Goal: Information Seeking & Learning: Learn about a topic

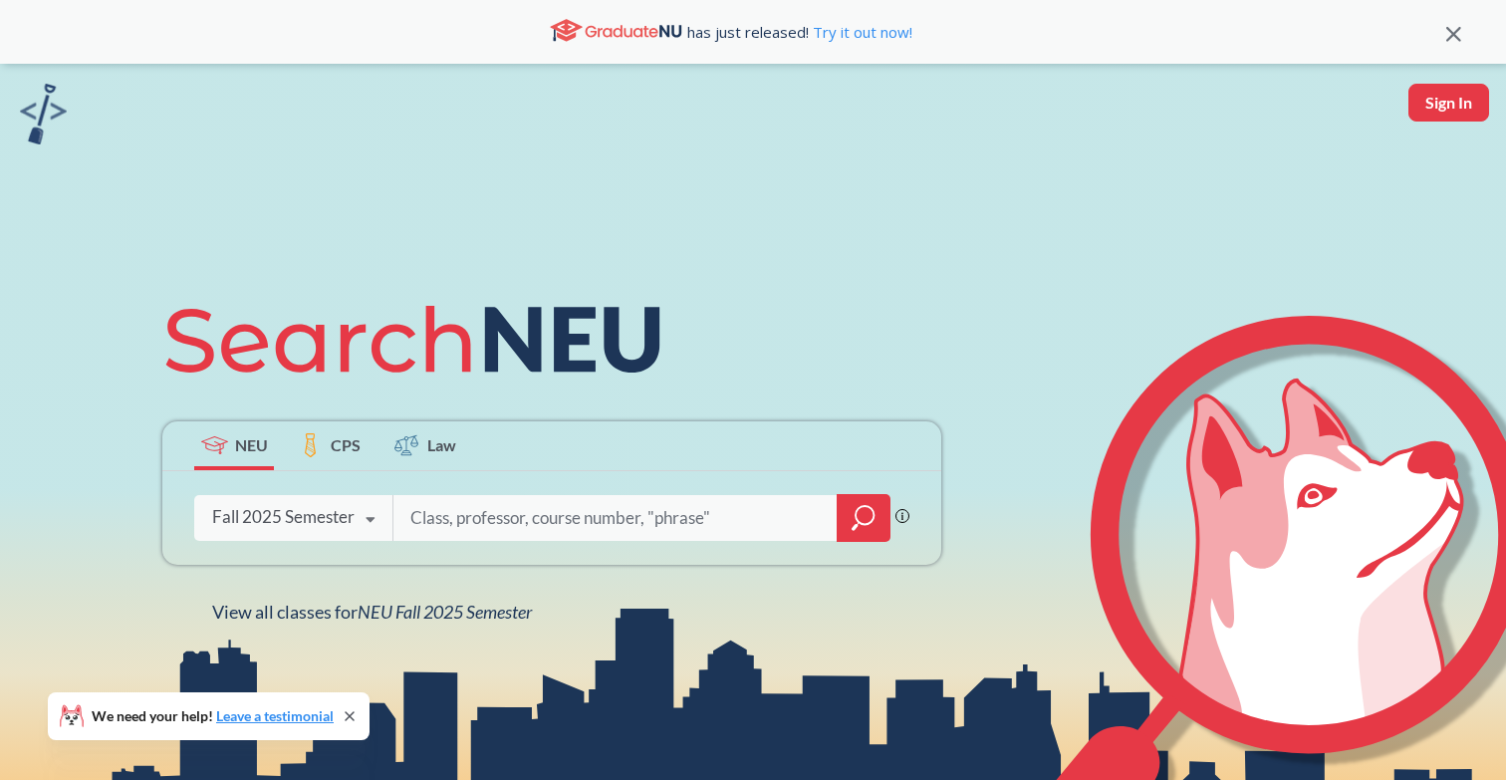
click at [616, 514] on input "search" at bounding box center [615, 518] width 414 height 42
click at [319, 504] on div "Fall 2025 Semester Fall 2025 Semester Summer 2 2025 Semester Summer Full 2025 S…" at bounding box center [293, 517] width 198 height 50
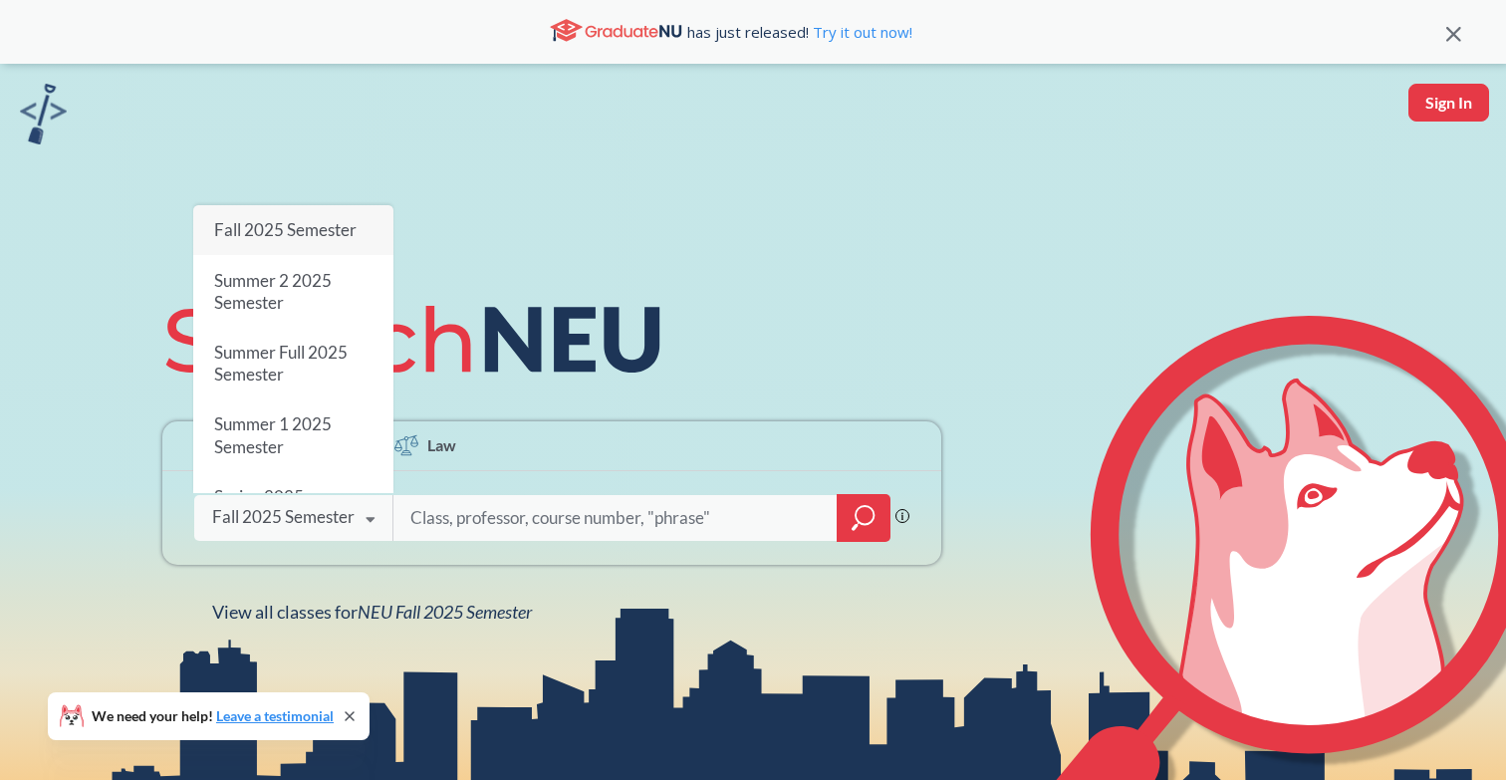
click at [333, 534] on div "Fall 2025 Semester Fall 2025 Semester Summer 2 2025 Semester Summer Full 2025 S…" at bounding box center [293, 517] width 198 height 50
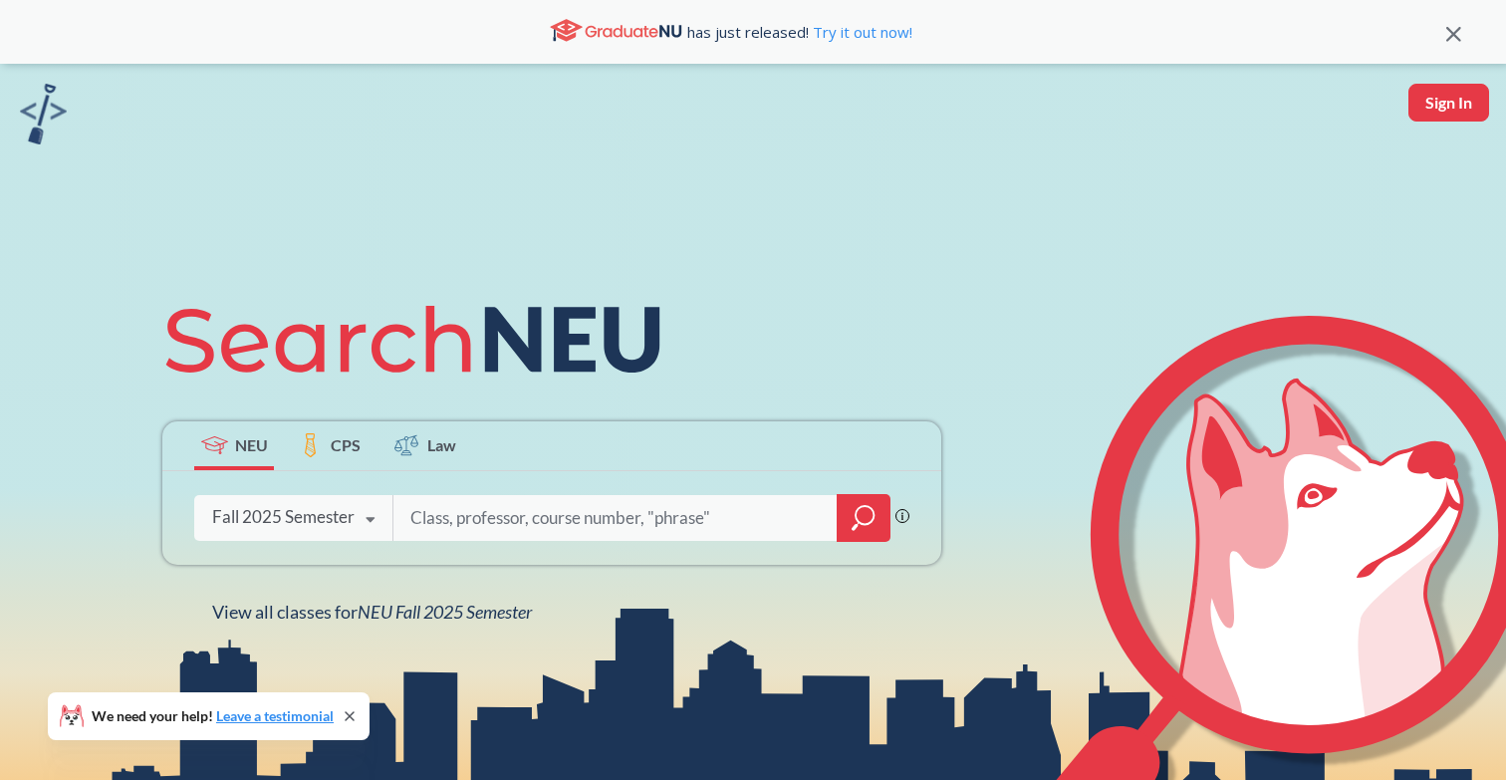
click at [1445, 38] on div "has just released! Try it out now!" at bounding box center [731, 32] width 1432 height 34
click at [1453, 32] on icon at bounding box center [1454, 34] width 15 height 15
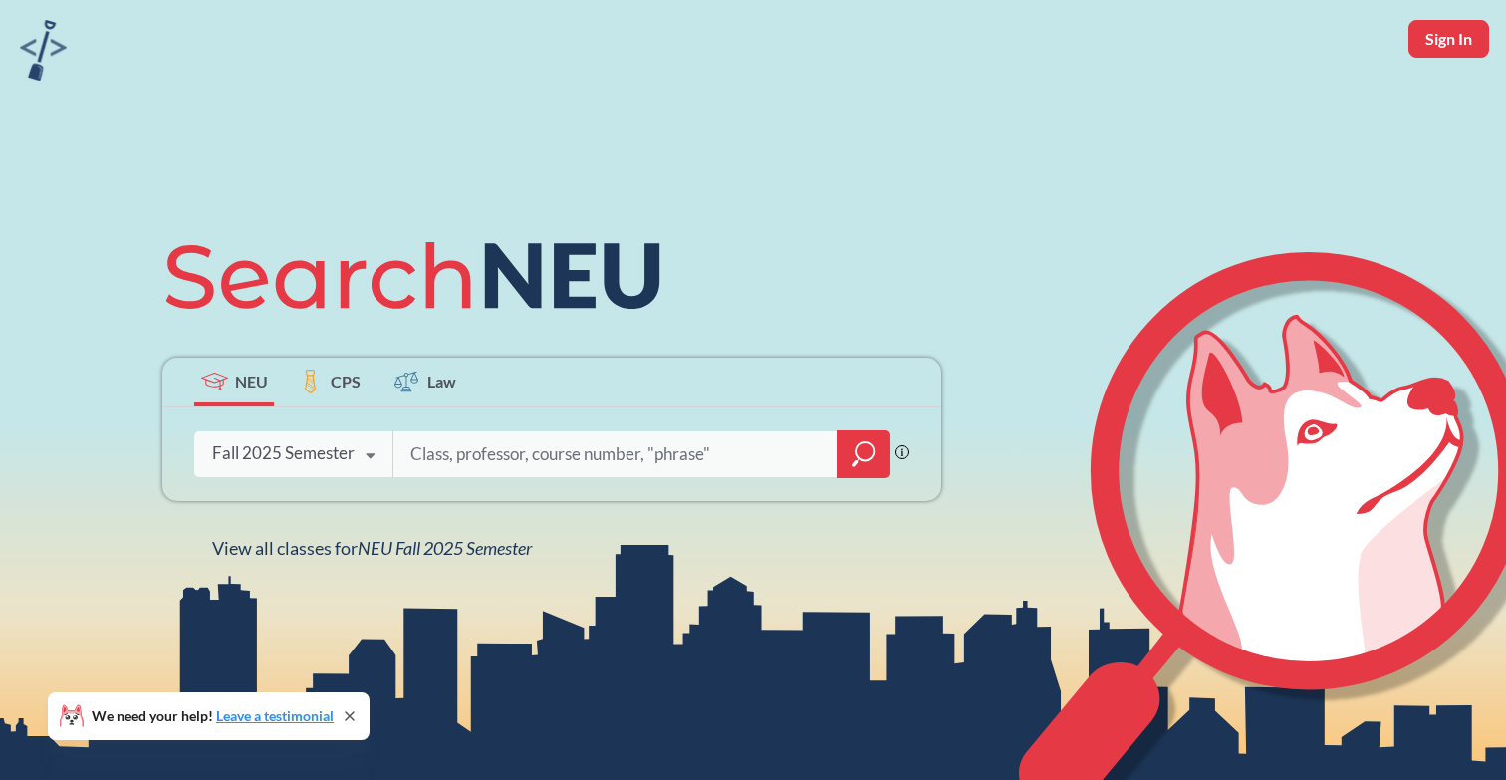
click at [608, 450] on input "search" at bounding box center [615, 454] width 414 height 42
type input "c"
click at [480, 452] on input "search" at bounding box center [615, 454] width 414 height 42
type input "cs1800"
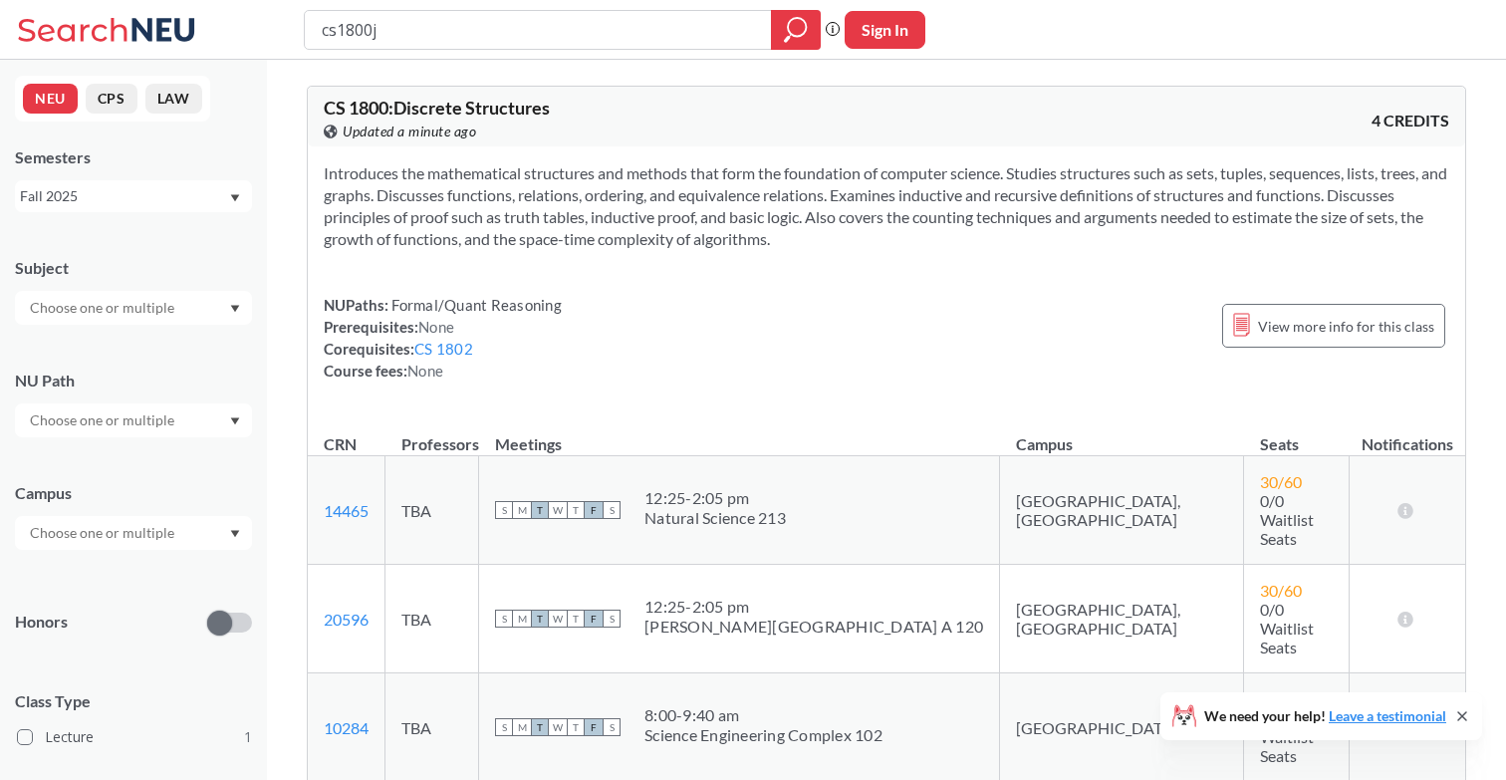
type input "cs1800"
type input "acct1201"
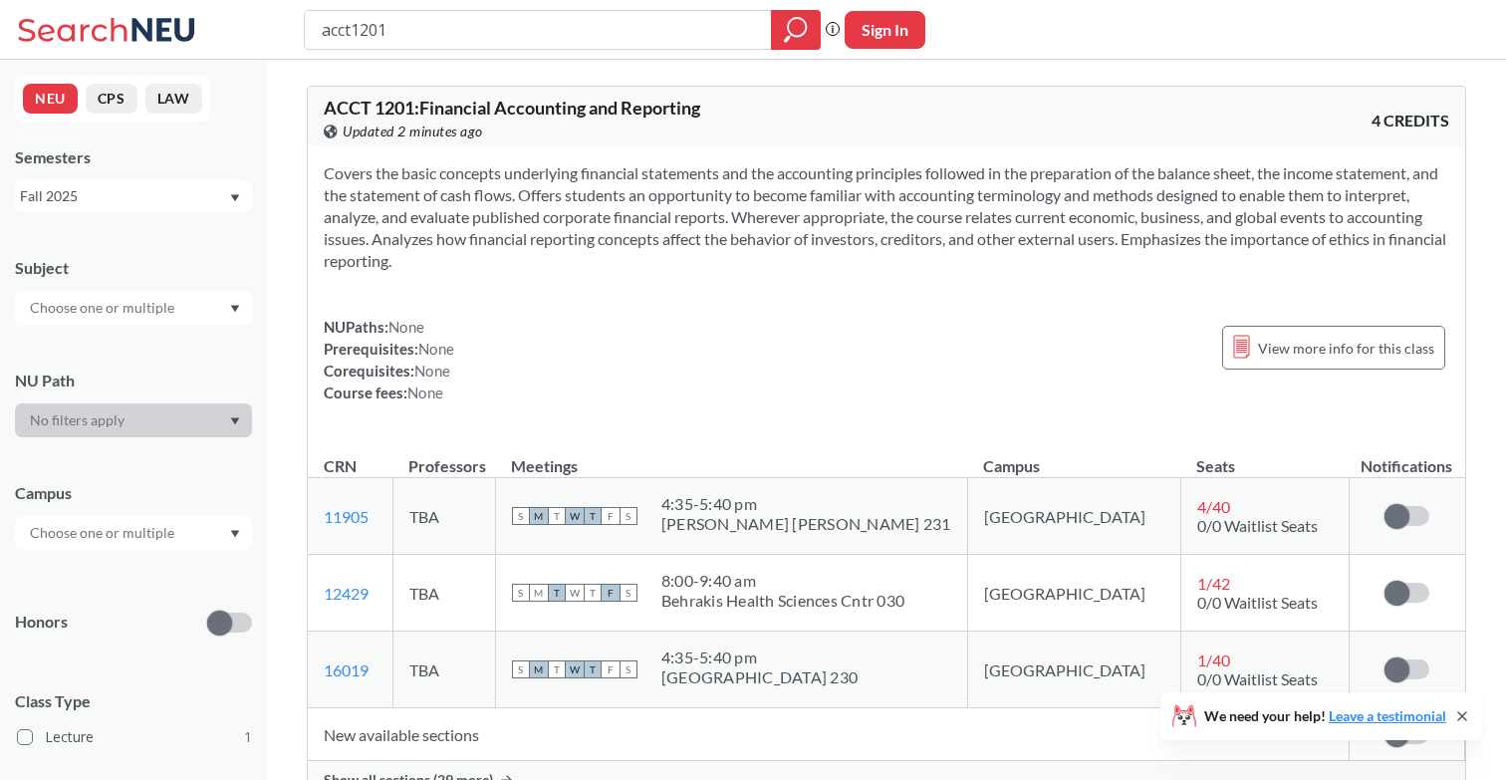
click at [151, 315] on input "text" at bounding box center [103, 308] width 167 height 24
click at [130, 347] on div "ACCT ( 1 )" at bounding box center [138, 343] width 225 height 22
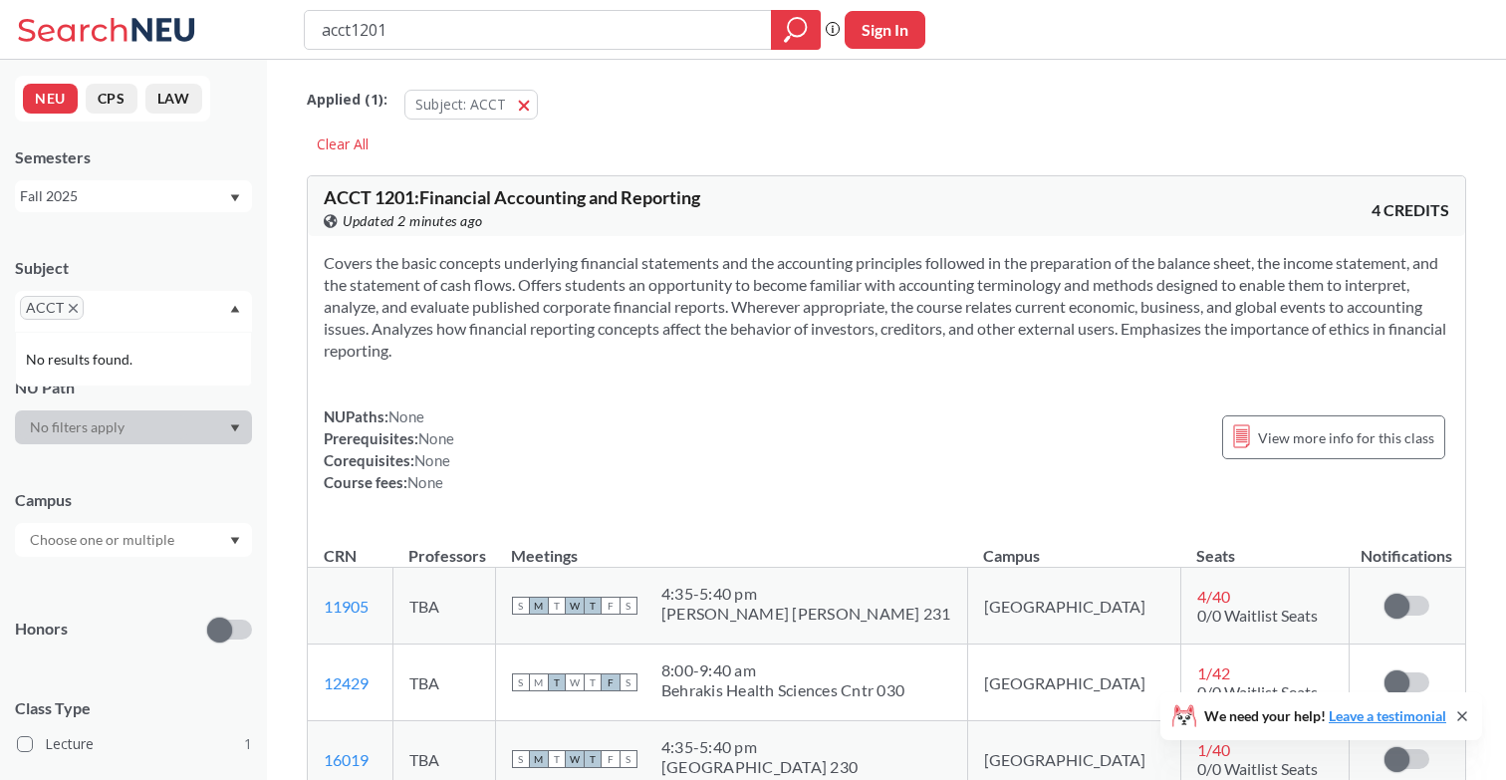
click at [172, 533] on input "text" at bounding box center [103, 540] width 167 height 24
click at [157, 531] on input "text" at bounding box center [103, 540] width 167 height 24
click at [536, 508] on div "Covers the basic concepts underlying financial statements and the accounting pr…" at bounding box center [887, 380] width 1158 height 289
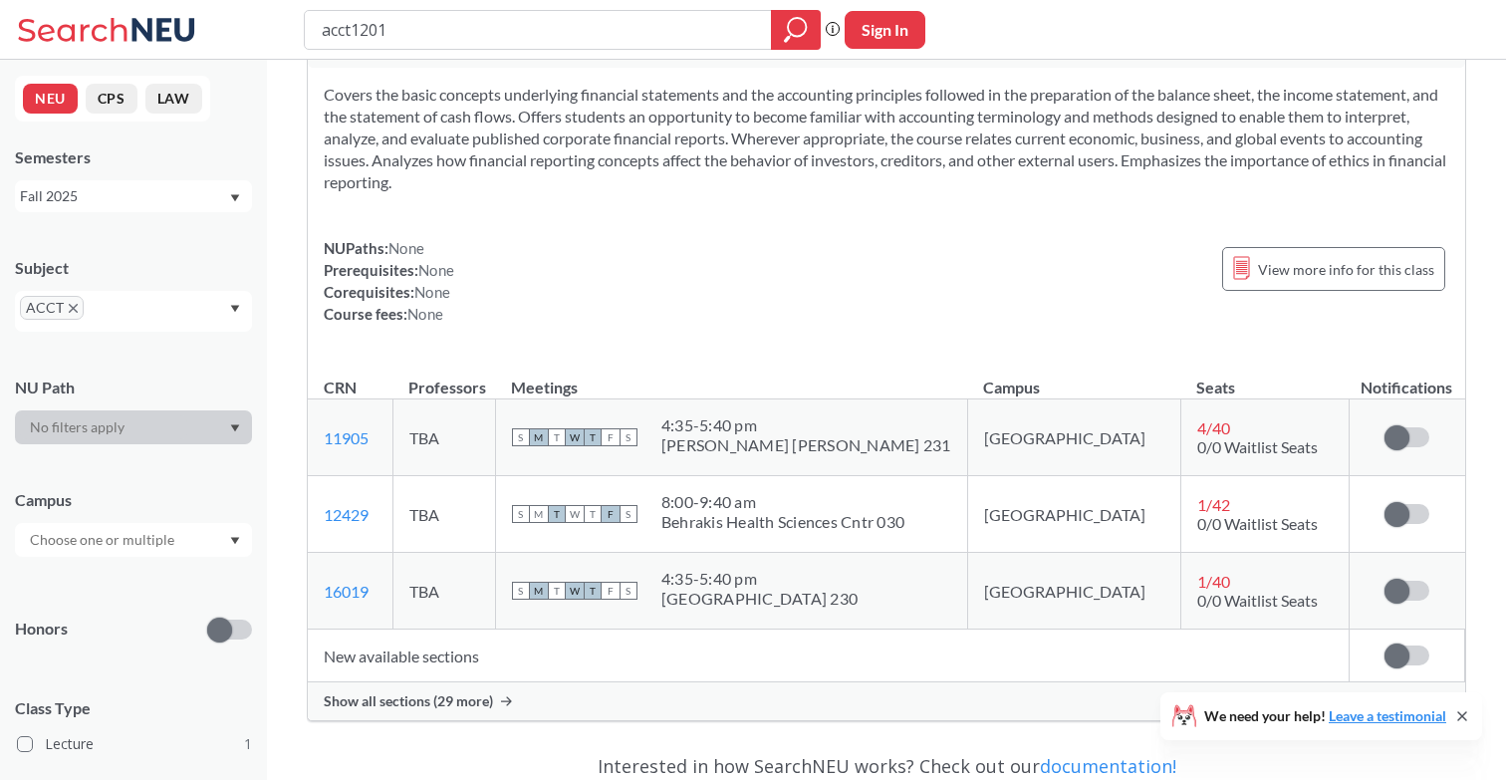
scroll to position [166, 0]
click at [458, 33] on input "acct1201" at bounding box center [538, 30] width 437 height 34
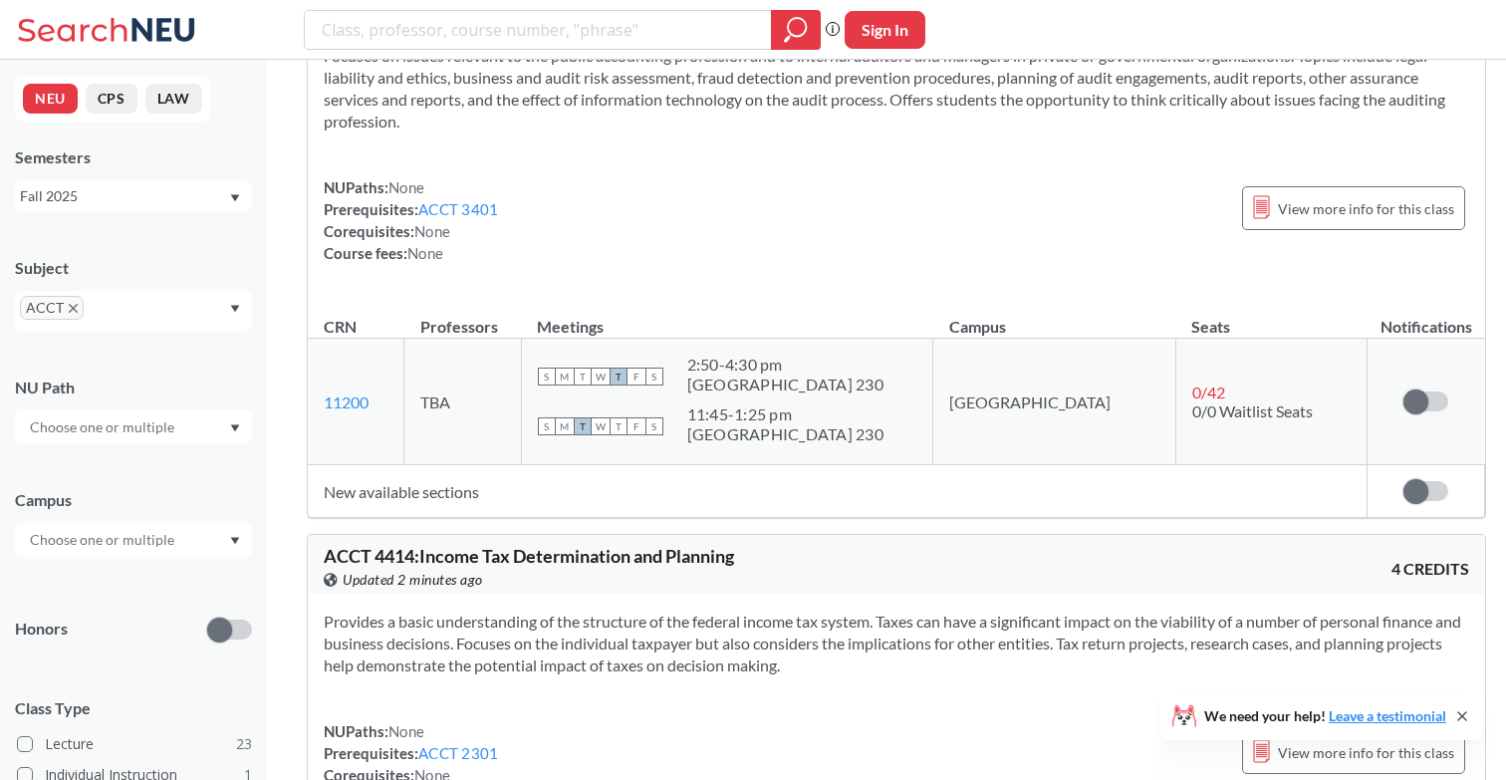
scroll to position [5022, 0]
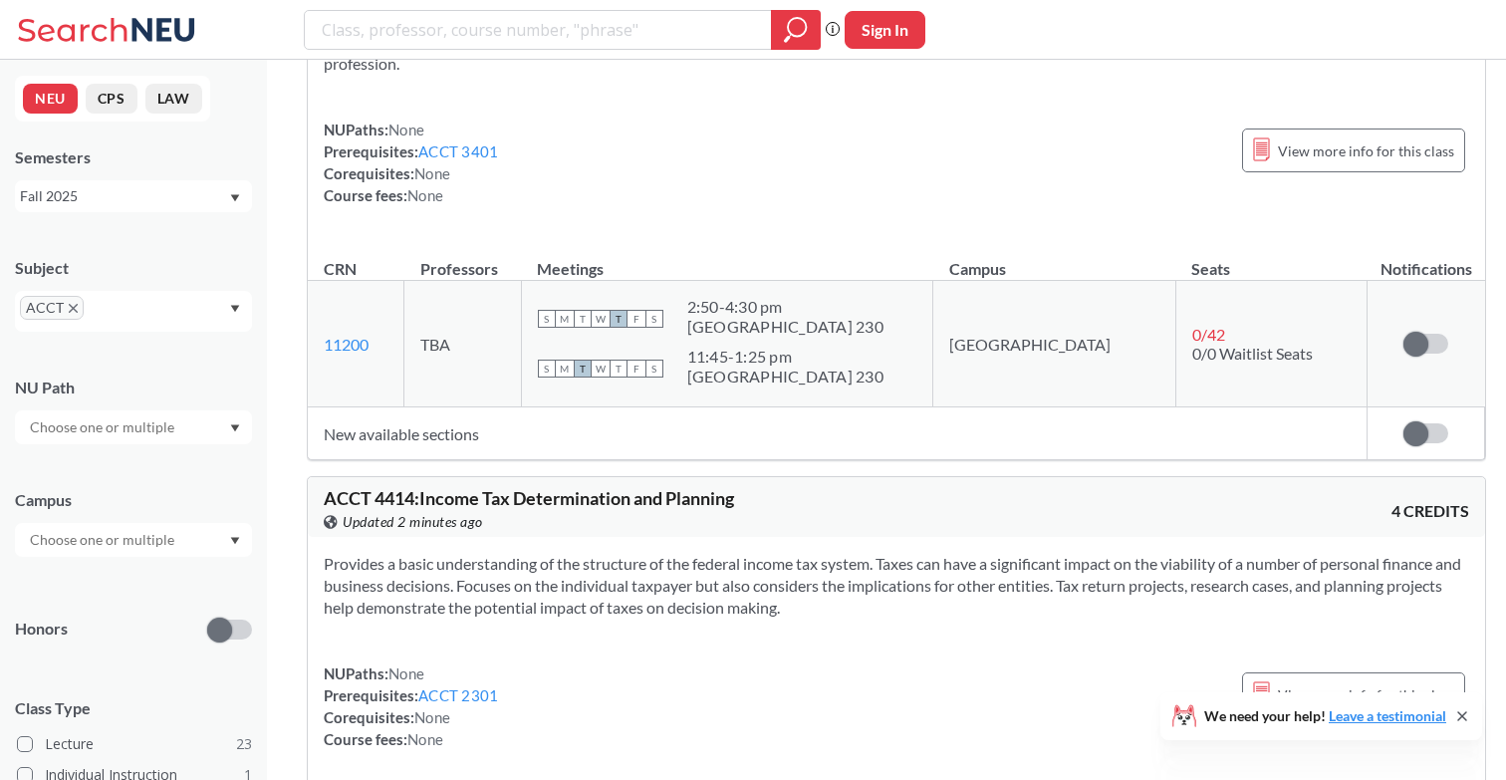
click at [147, 525] on div at bounding box center [133, 540] width 237 height 34
click at [129, 708] on div "[GEOGRAPHIC_DATA], [GEOGRAPHIC_DATA] ( 1 )" at bounding box center [138, 709] width 225 height 66
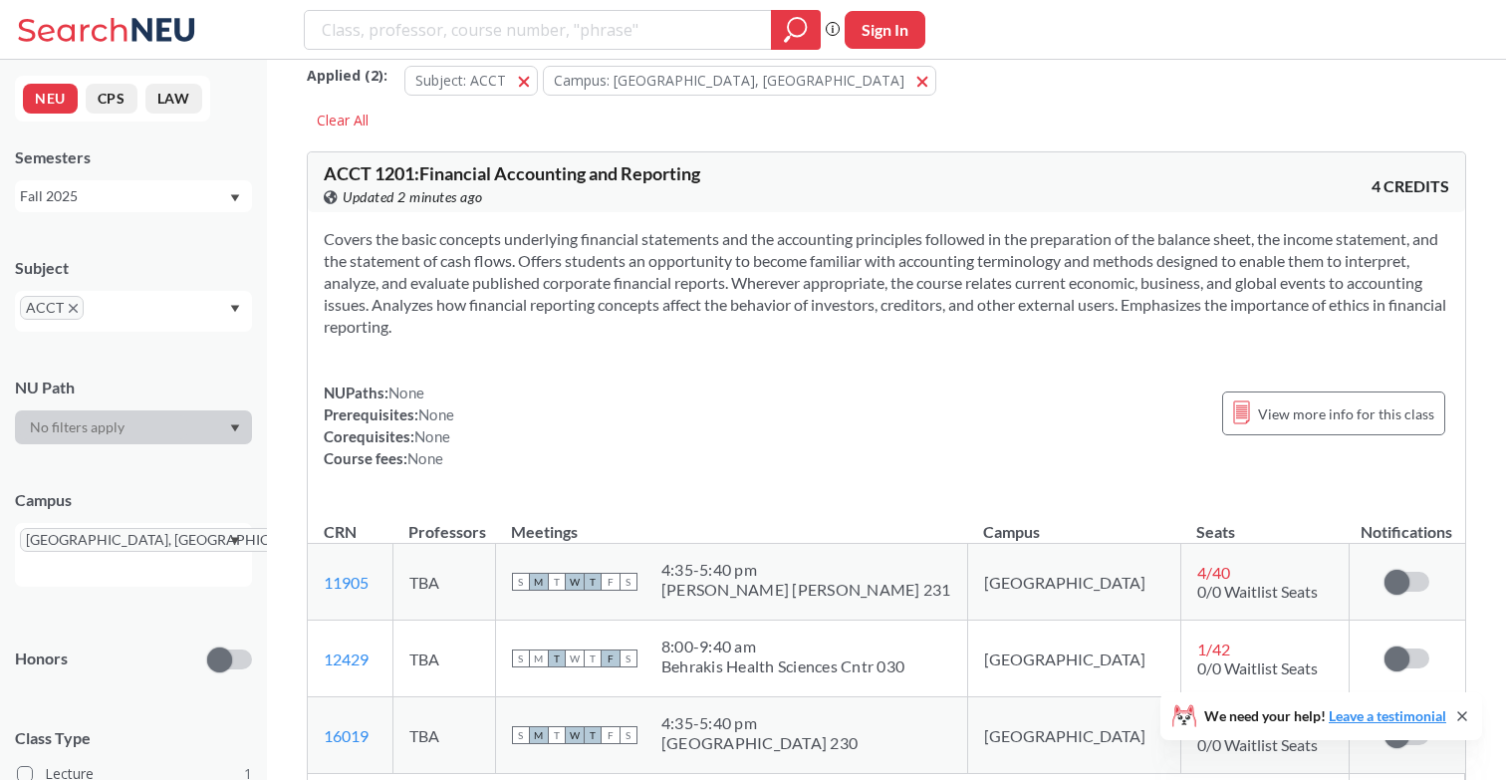
click at [182, 516] on div "Campus [GEOGRAPHIC_DATA], [GEOGRAPHIC_DATA]" at bounding box center [133, 528] width 237 height 118
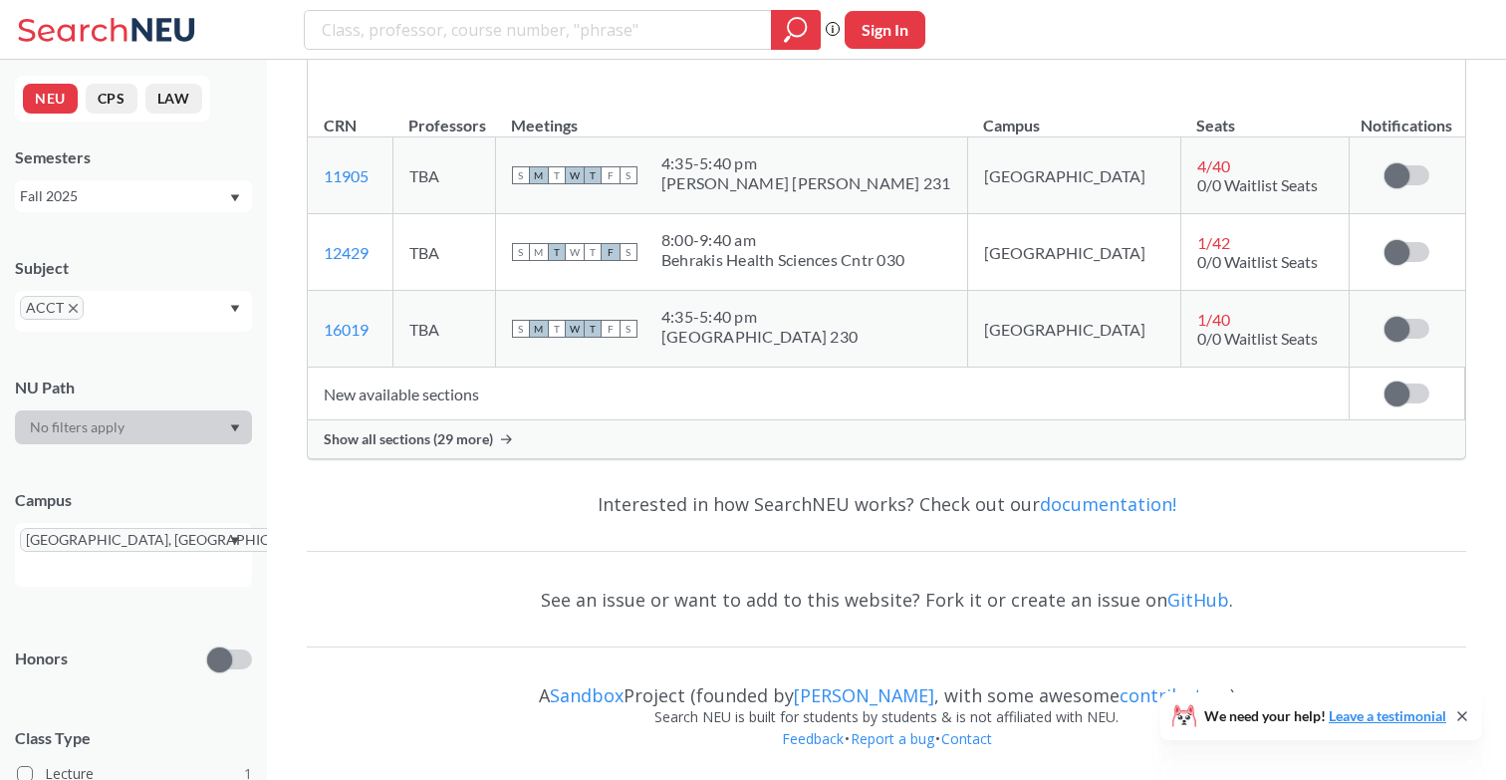
scroll to position [430, 0]
click at [450, 436] on span "Show all sections (29 more)" at bounding box center [408, 439] width 169 height 18
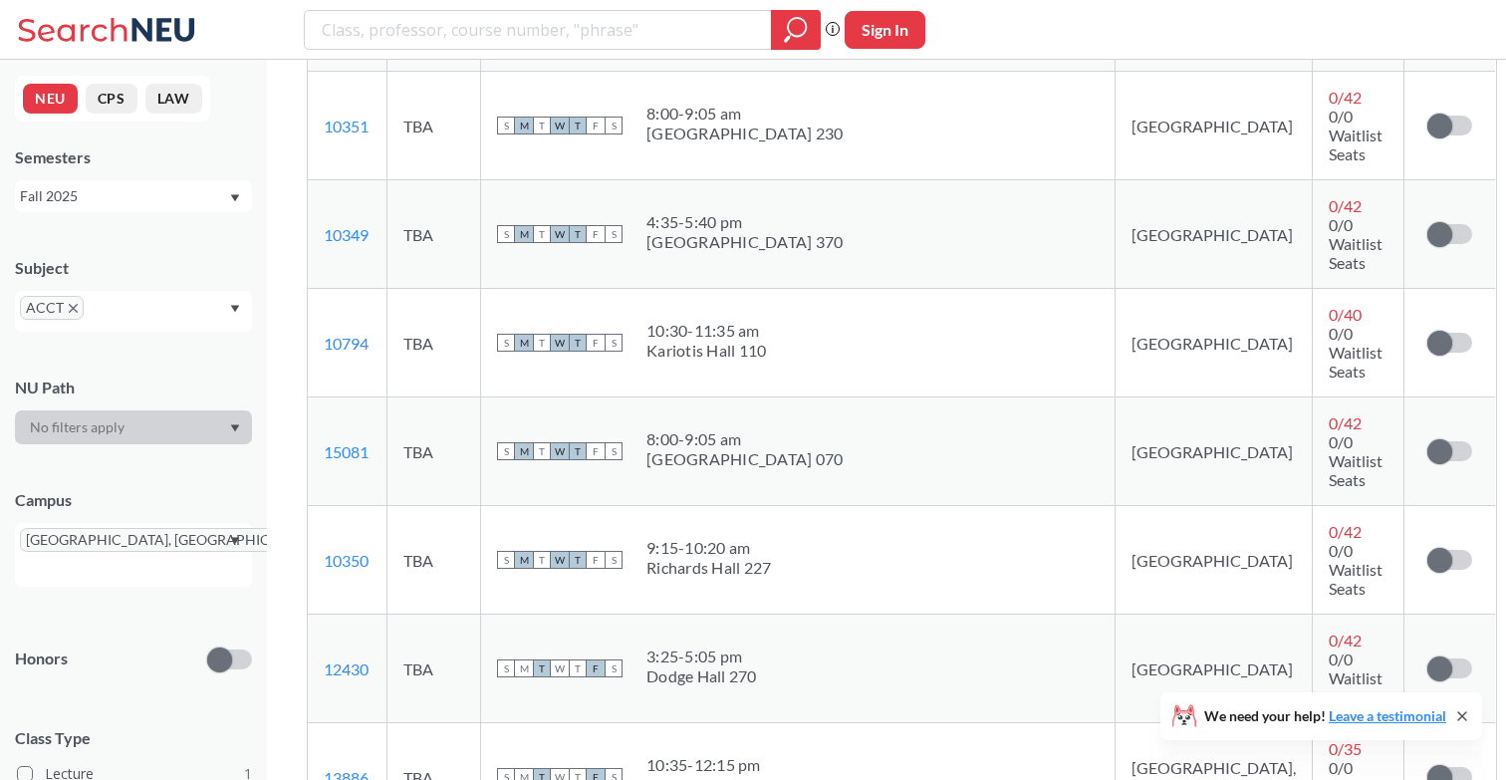
scroll to position [2117, 0]
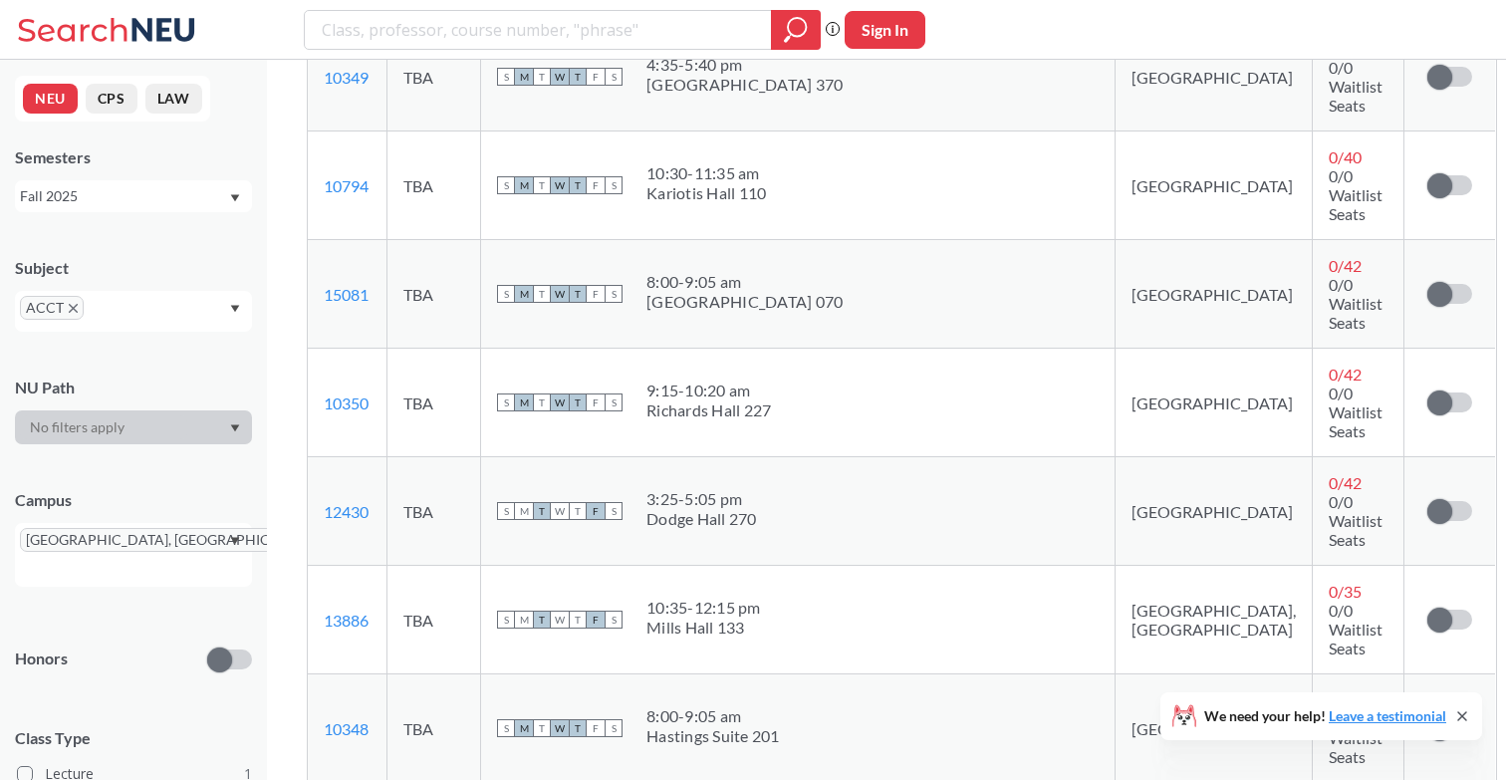
scroll to position [2281, 0]
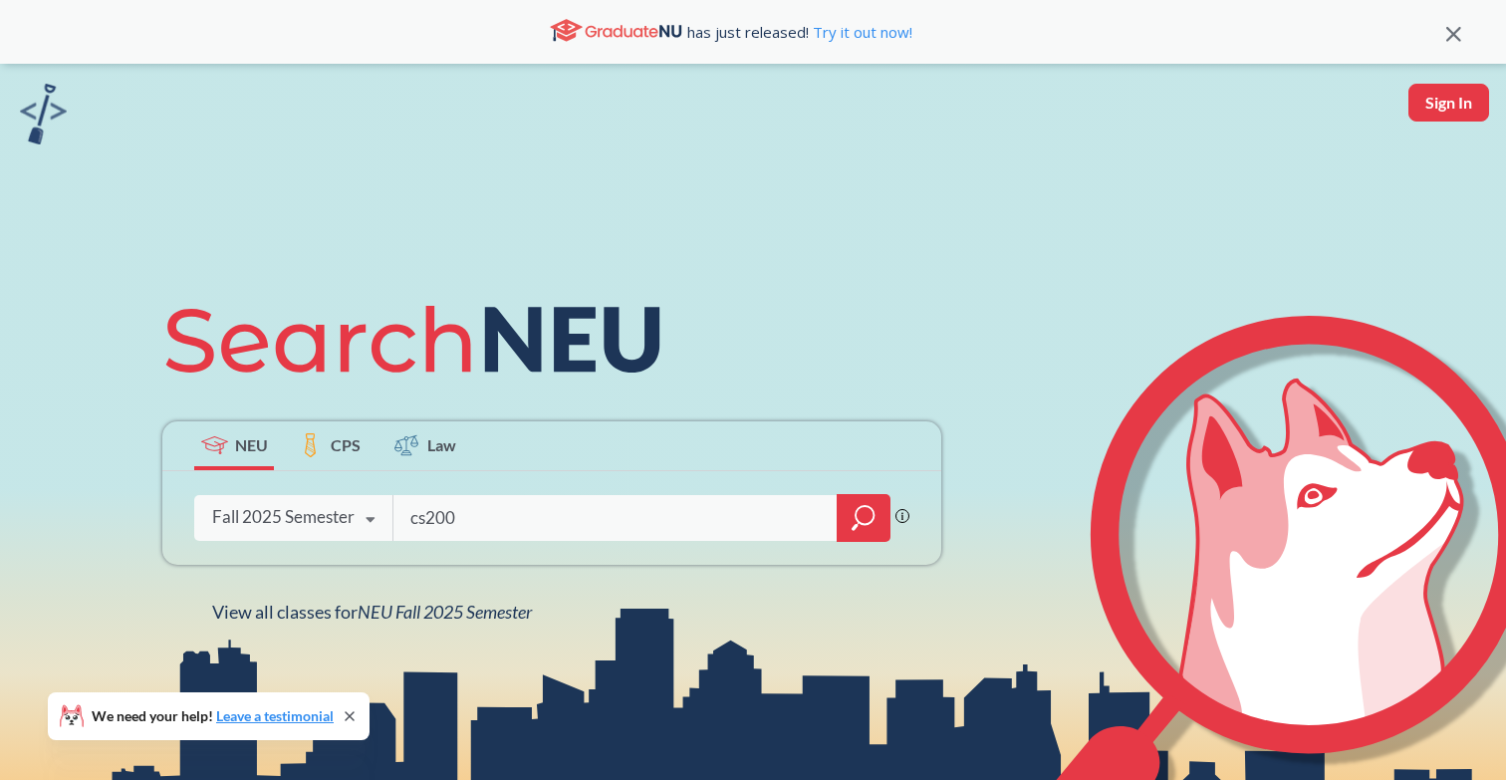
type input "cs2000"
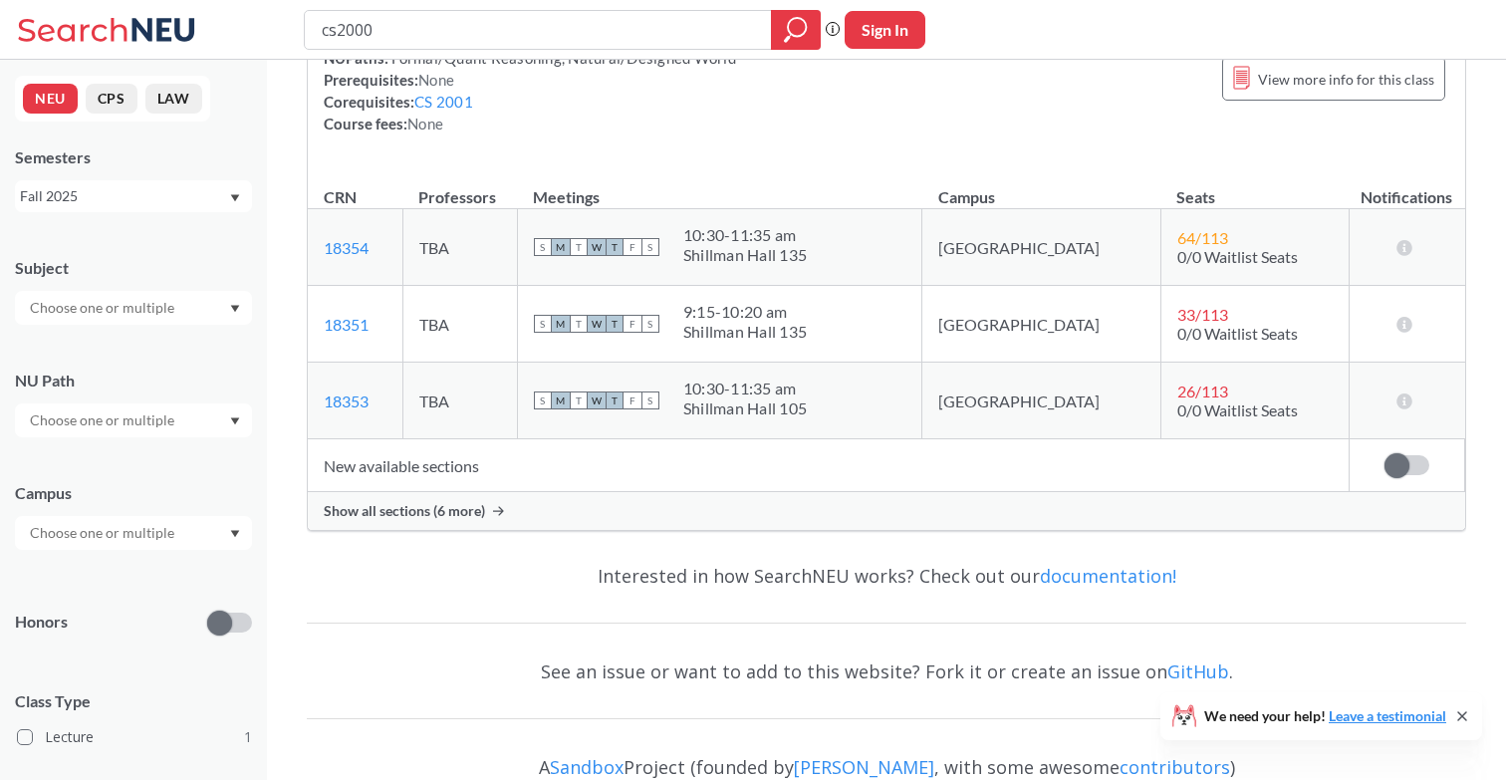
scroll to position [241, 0]
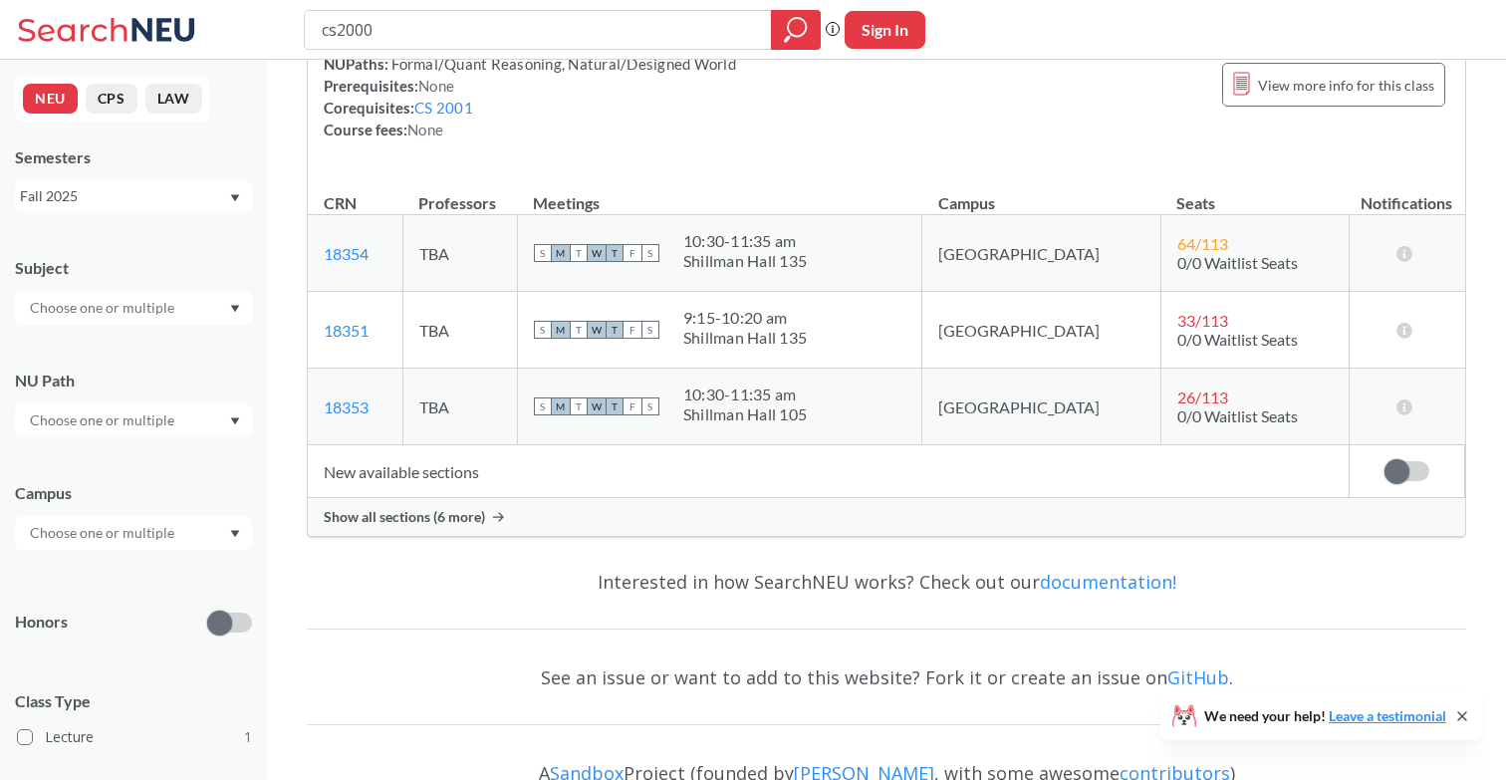
click at [162, 531] on input "text" at bounding box center [103, 533] width 167 height 24
click at [140, 578] on div "[GEOGRAPHIC_DATA], [GEOGRAPHIC_DATA] ( 1 )" at bounding box center [138, 578] width 225 height 66
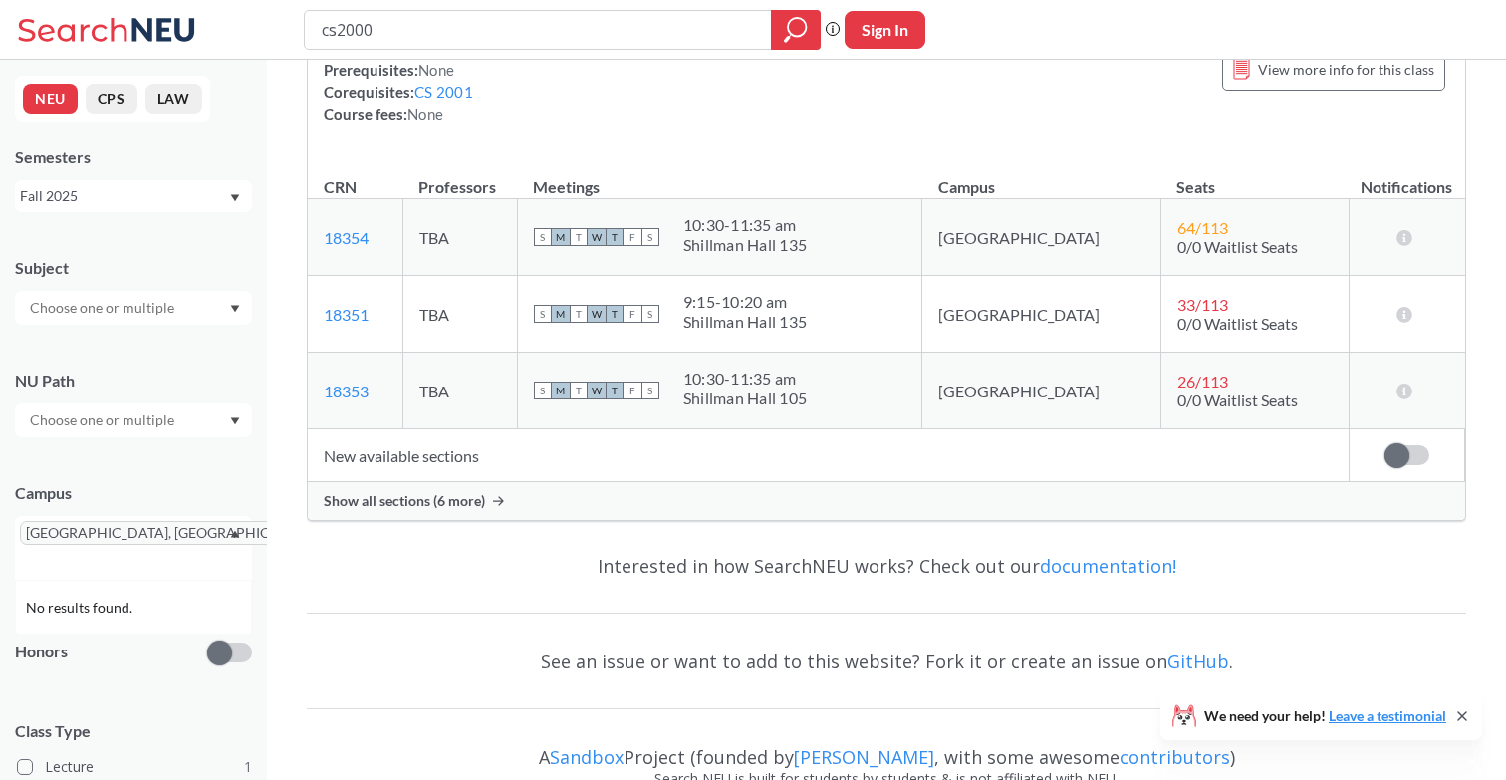
scroll to position [348, 0]
click at [441, 456] on td "New available sections" at bounding box center [828, 454] width 1041 height 53
click at [437, 500] on span "Show all sections (6 more)" at bounding box center [404, 500] width 161 height 18
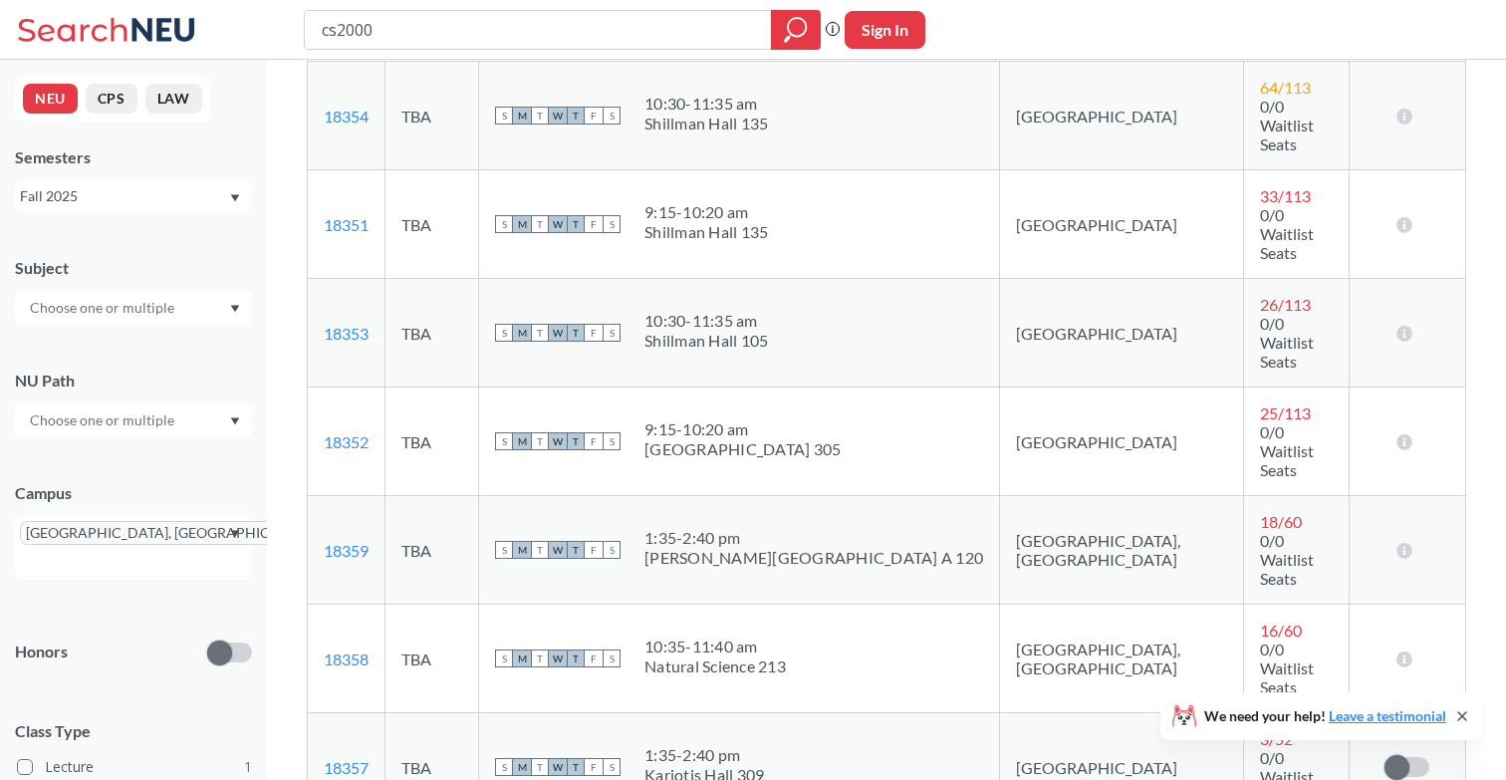
scroll to position [498, 0]
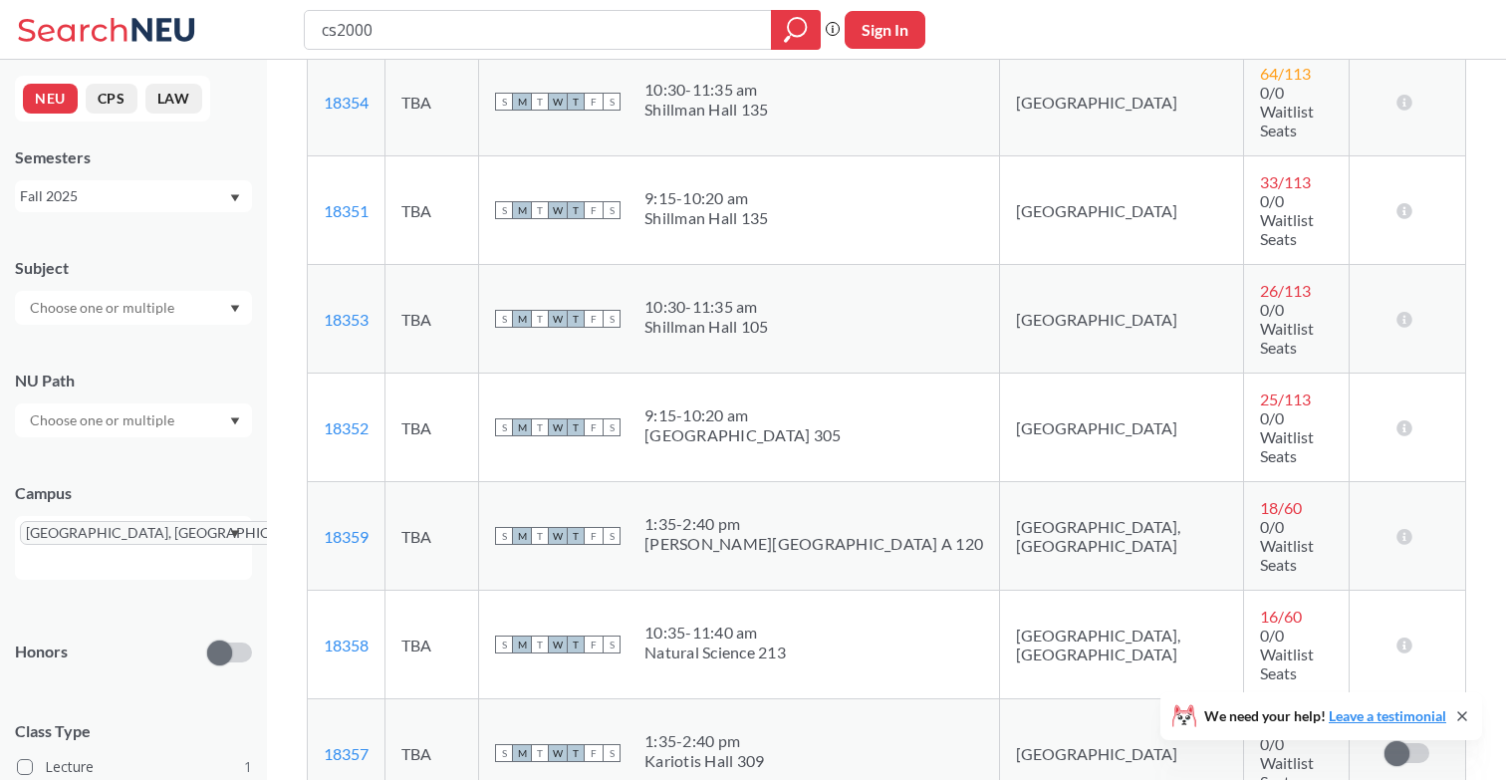
click at [1260, 498] on span "18 / 60" at bounding box center [1281, 507] width 42 height 19
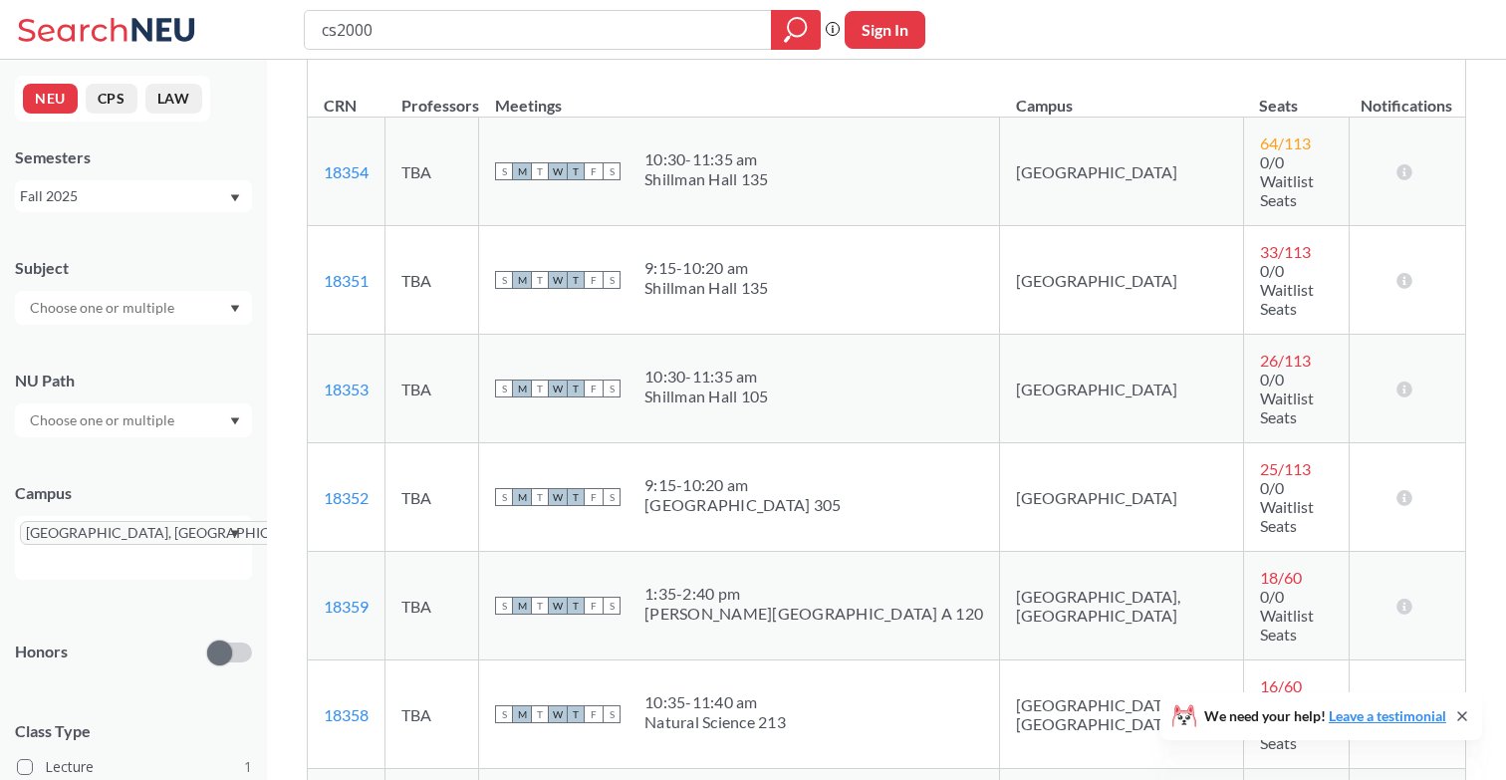
scroll to position [440, 0]
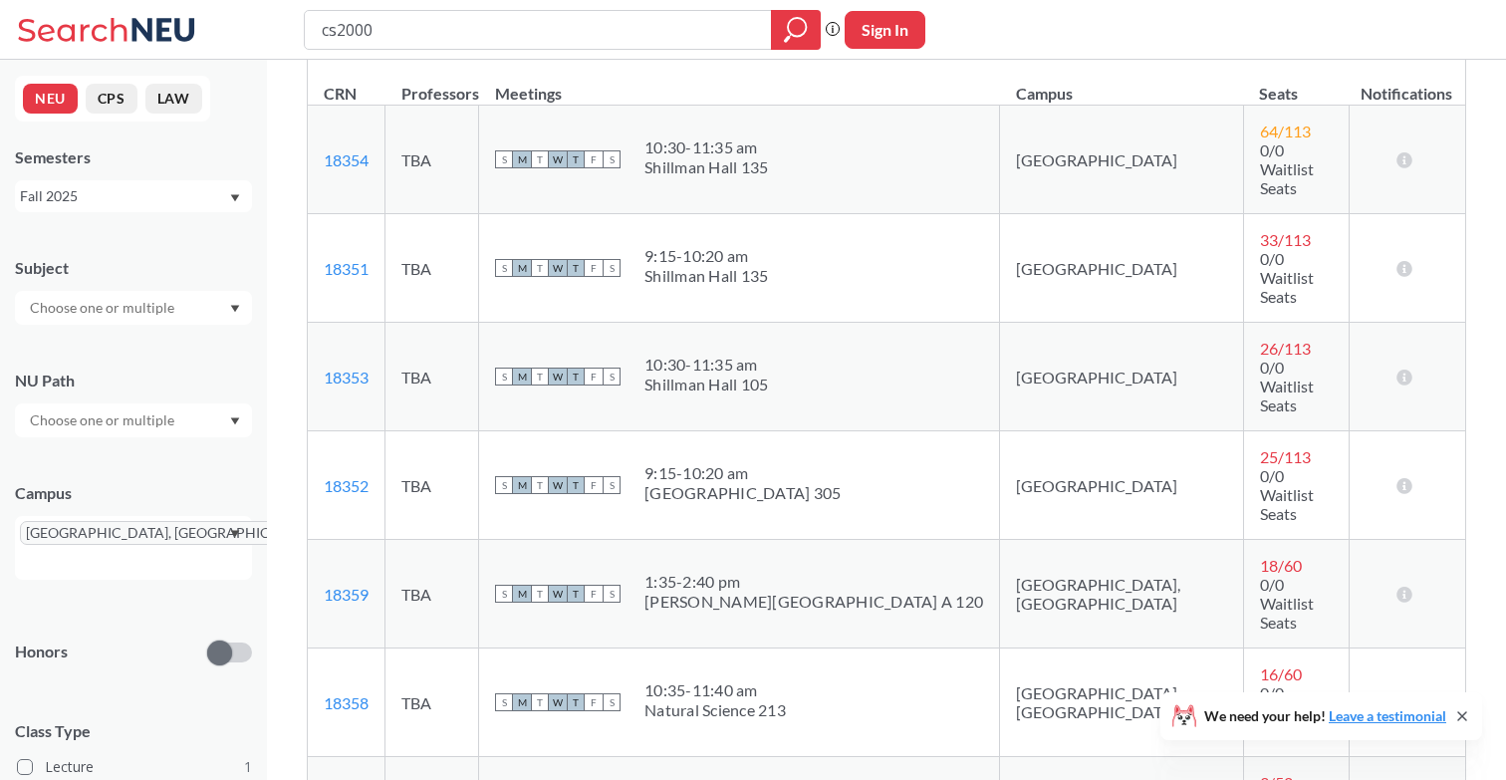
click at [786, 680] on div "10:35 - 11:40 am" at bounding box center [715, 690] width 141 height 20
click at [1401, 586] on icon at bounding box center [1405, 594] width 19 height 16
click at [1407, 586] on icon at bounding box center [1405, 594] width 19 height 16
click at [1406, 586] on icon at bounding box center [1405, 594] width 19 height 16
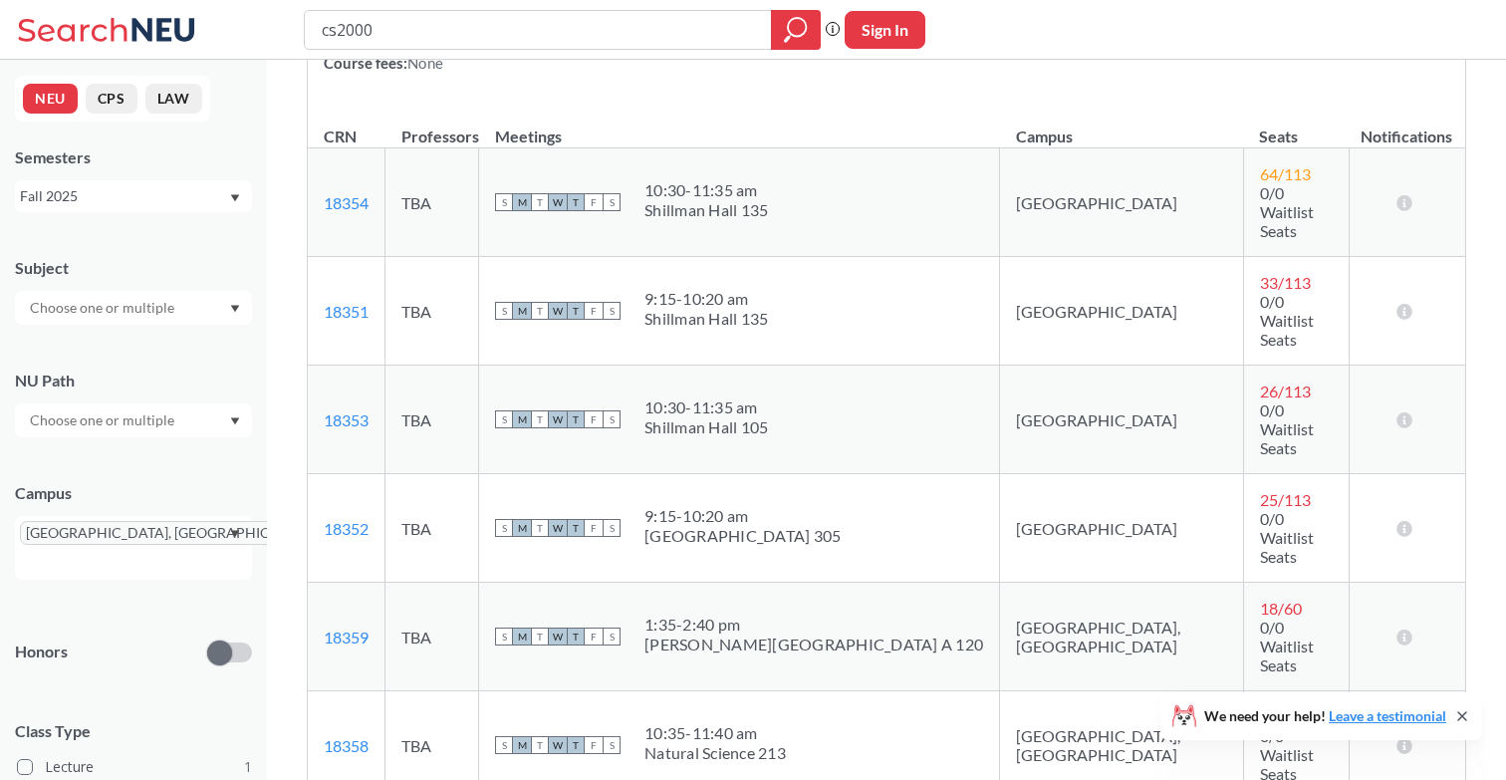
scroll to position [212, 0]
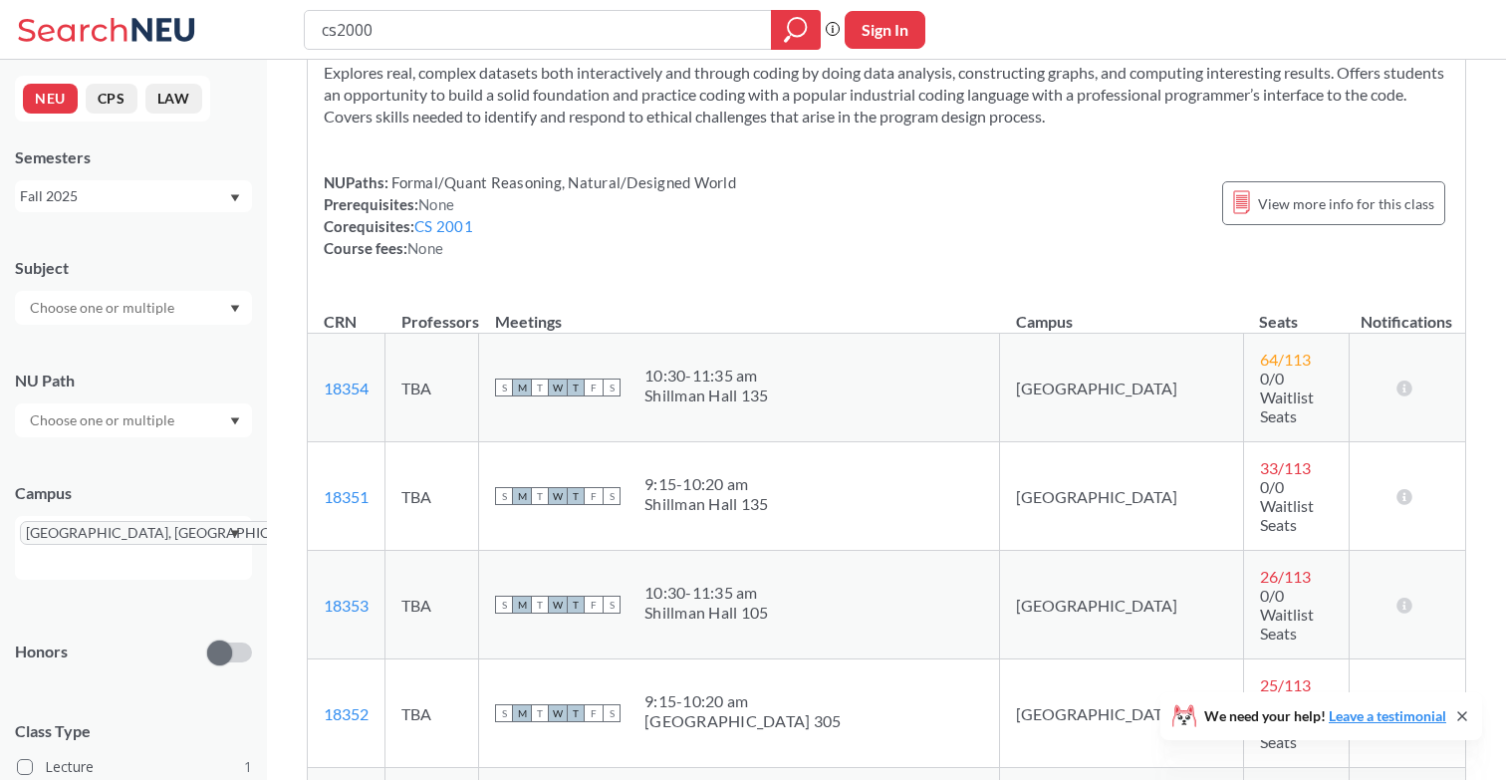
click at [233, 524] on div "[GEOGRAPHIC_DATA], [GEOGRAPHIC_DATA]" at bounding box center [133, 548] width 237 height 64
click at [322, 532] on icon "X to remove pill" at bounding box center [326, 533] width 9 height 9
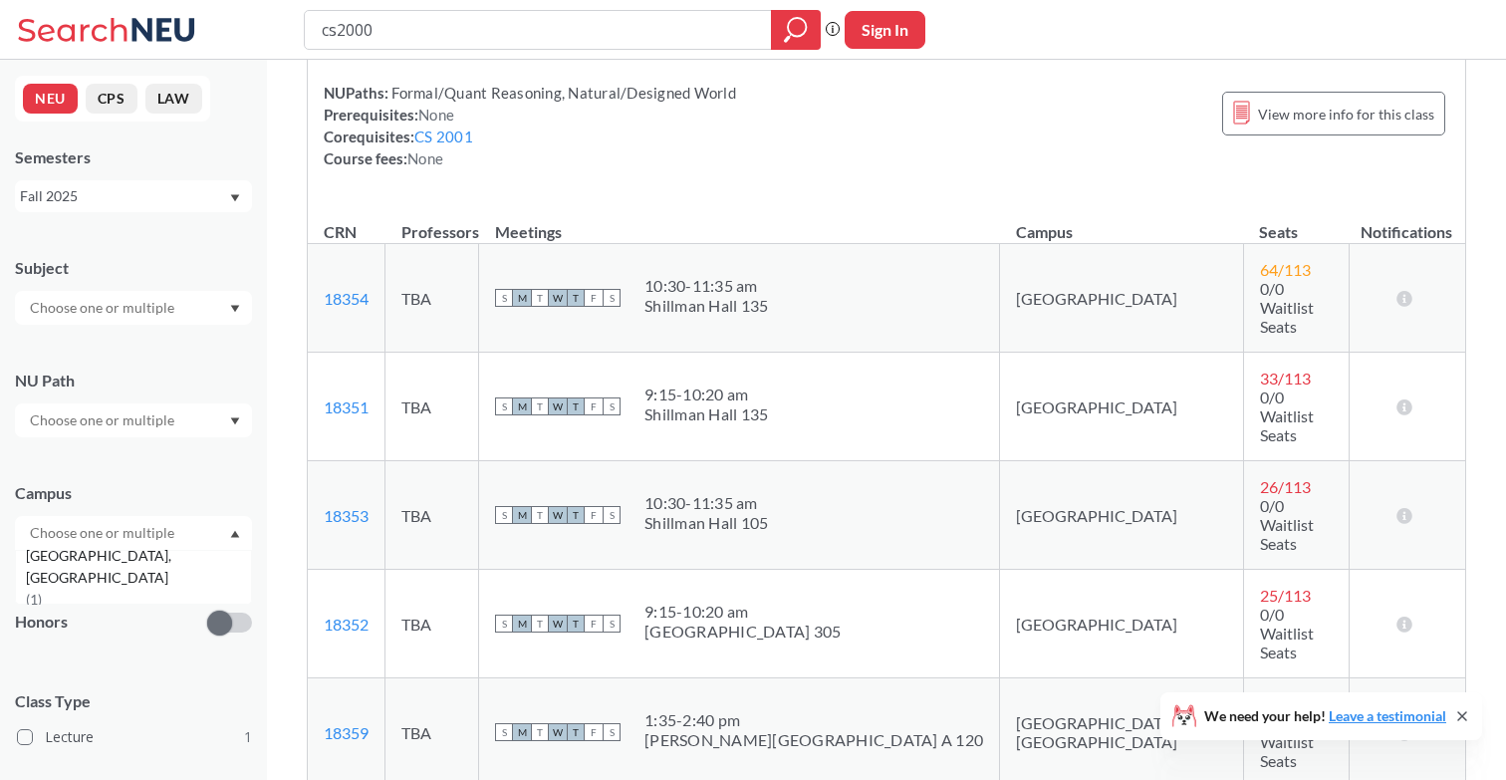
click at [192, 492] on div "Campus" at bounding box center [133, 493] width 237 height 22
click at [173, 534] on input "text" at bounding box center [103, 533] width 167 height 24
click at [187, 474] on div "Campus Oakland, CA ( 1 )" at bounding box center [133, 506] width 237 height 88
click at [81, 27] on icon at bounding box center [72, 29] width 109 height 24
